Goal: Transaction & Acquisition: Purchase product/service

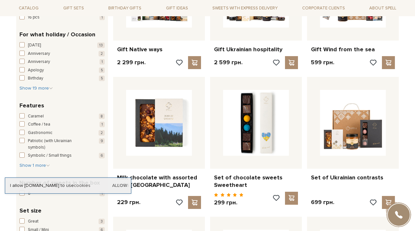
scroll to position [441, 0]
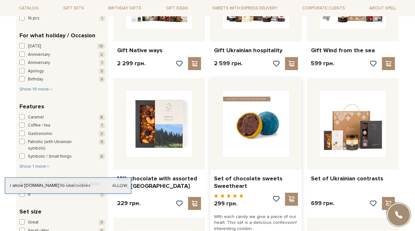
click at [254, 124] on img at bounding box center [256, 124] width 66 height 66
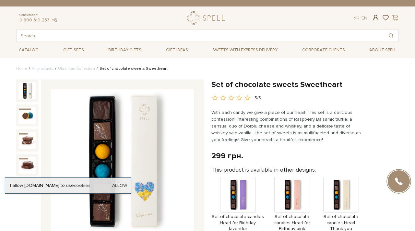
click at [375, 16] on span at bounding box center [376, 17] width 8 height 7
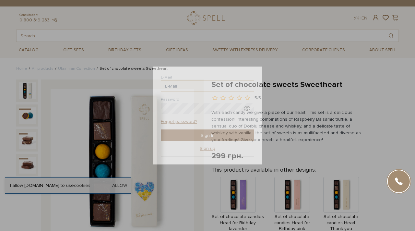
click at [360, 18] on div "Login E-Mail Password Forgot password? Sign In Sign up Forgot password? Enter y…" at bounding box center [207, 115] width 415 height 231
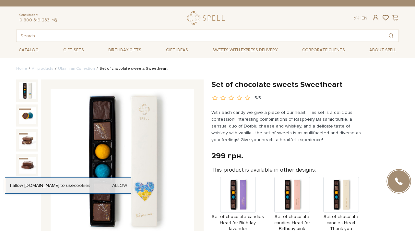
click at [360, 18] on div "Ук | En |" at bounding box center [361, 18] width 14 height 6
click at [247, 49] on link "Sweets with express delivery" at bounding box center [245, 49] width 70 height 11
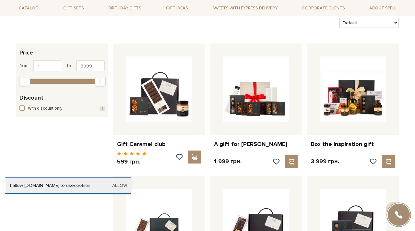
scroll to position [78, 0]
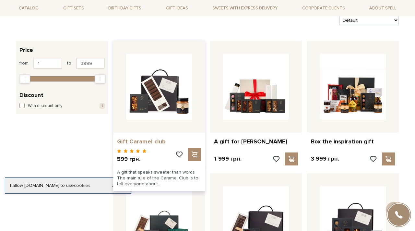
click at [122, 138] on link "Gift Caramel club" at bounding box center [159, 141] width 84 height 7
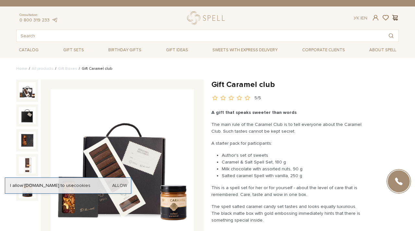
click at [394, 18] on span at bounding box center [395, 17] width 8 height 7
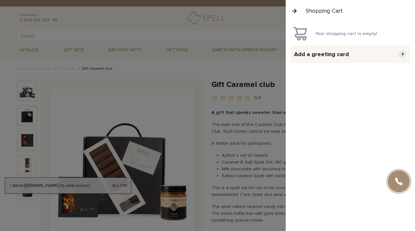
click at [394, 18] on div "Shopping Cart" at bounding box center [350, 11] width 129 height 22
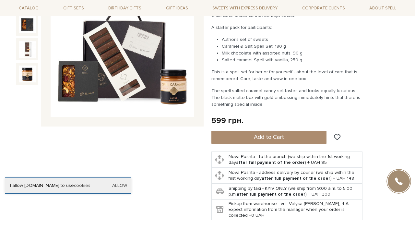
scroll to position [117, 0]
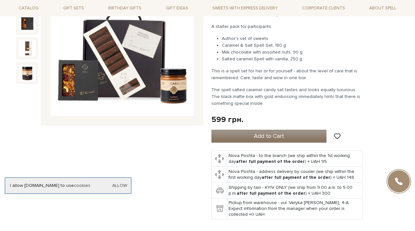
click at [254, 137] on span "Add to Cart" at bounding box center [269, 135] width 30 height 7
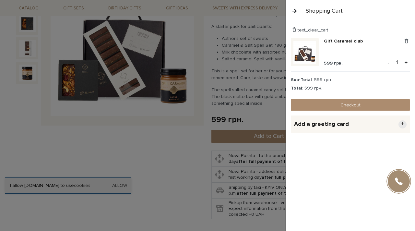
click at [332, 63] on span "599 грн." at bounding box center [333, 63] width 19 height 6
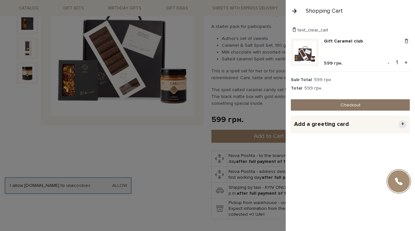
click at [337, 105] on link "Checkout" at bounding box center [350, 104] width 119 height 11
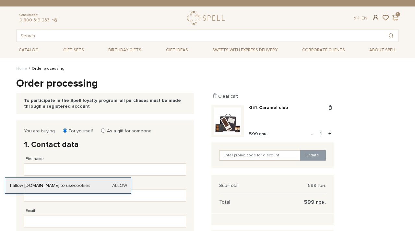
click at [374, 18] on span at bounding box center [376, 17] width 8 height 7
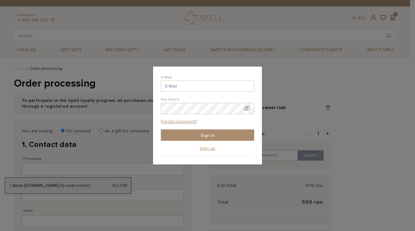
click at [374, 122] on div "Login E-Mail Password Forgot password? Sign In Sign up Forgot password? Enter y…" at bounding box center [207, 115] width 415 height 231
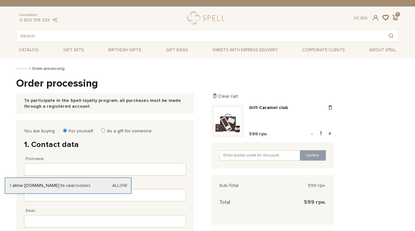
click at [386, 17] on span at bounding box center [385, 17] width 8 height 7
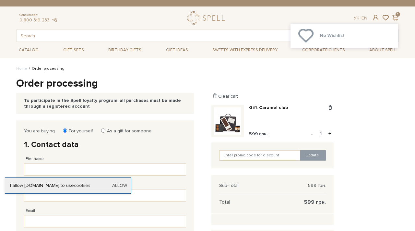
click at [367, 93] on div "Order processing To participate in the Spell loyalty program, all purchases mus…" at bounding box center [207, 233] width 390 height 313
click at [397, 17] on span at bounding box center [395, 17] width 8 height 7
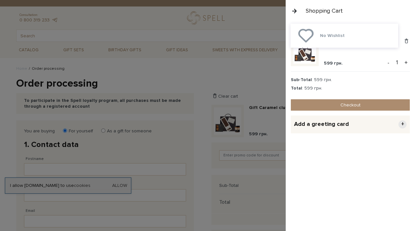
click at [343, 86] on div "Total : 599 грн." at bounding box center [350, 88] width 119 height 6
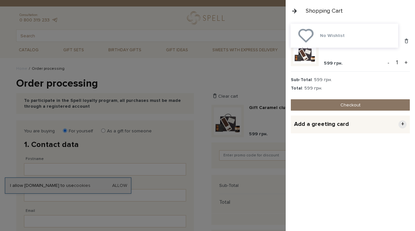
click at [350, 105] on link "Checkout" at bounding box center [350, 104] width 119 height 11
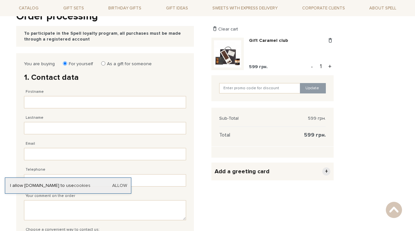
scroll to position [65, 0]
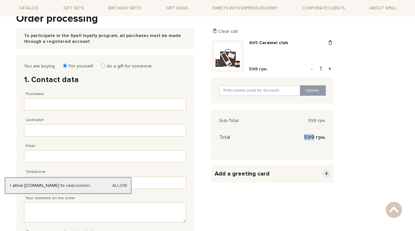
click at [312, 137] on span "599 грн." at bounding box center [315, 137] width 22 height 6
